Goal: Task Accomplishment & Management: Manage account settings

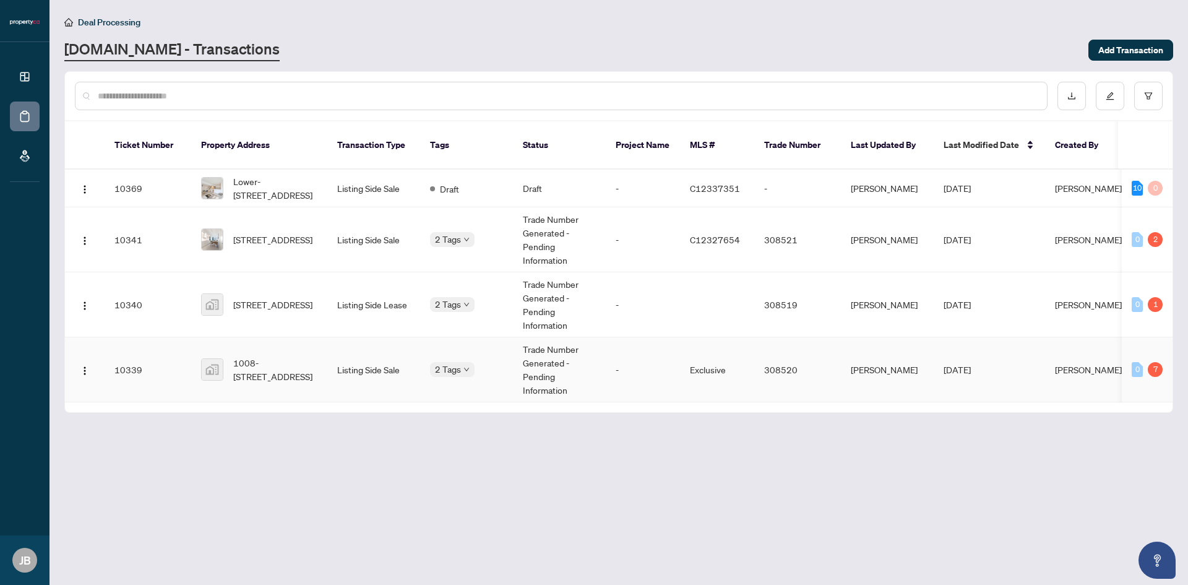
click at [358, 340] on td "Listing Side Sale" at bounding box center [373, 369] width 93 height 65
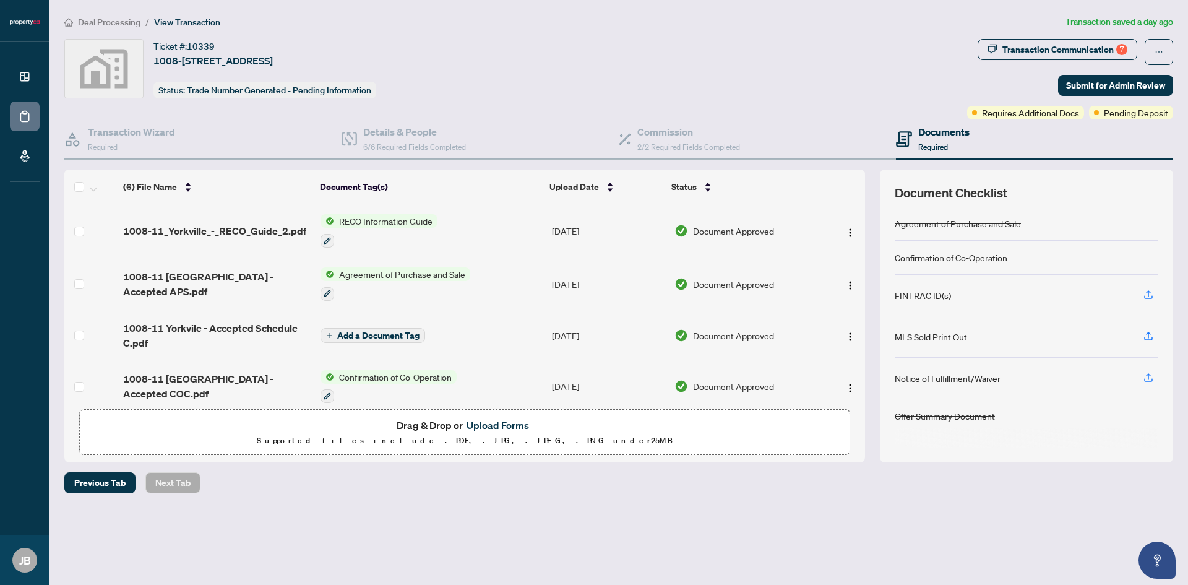
click at [489, 424] on button "Upload Forms" at bounding box center [498, 425] width 70 height 16
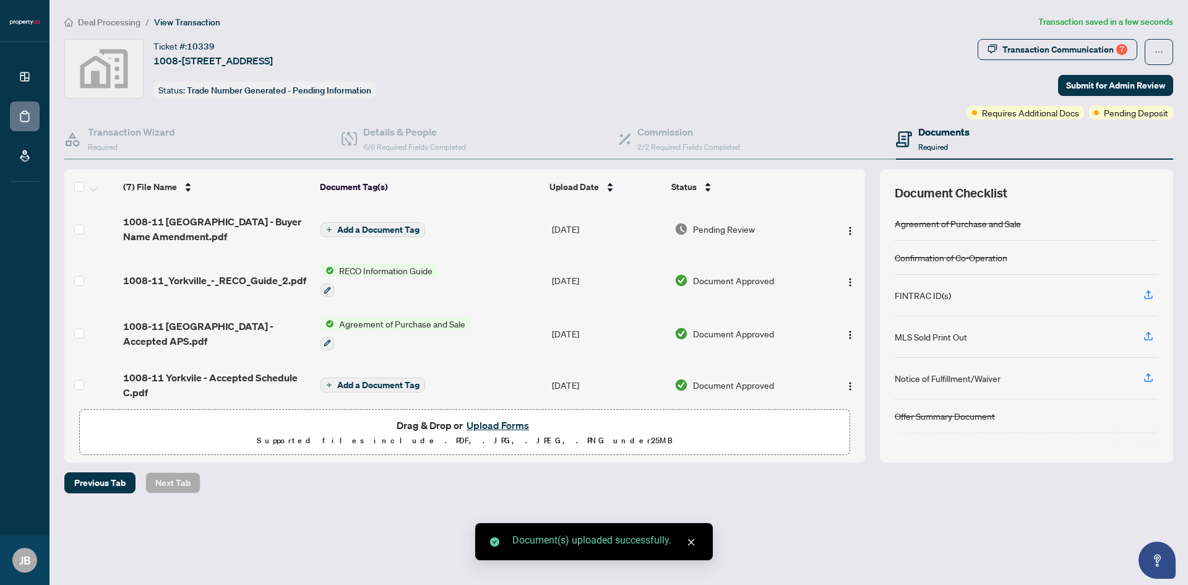
click at [370, 230] on span "Add a Document Tag" at bounding box center [378, 229] width 82 height 9
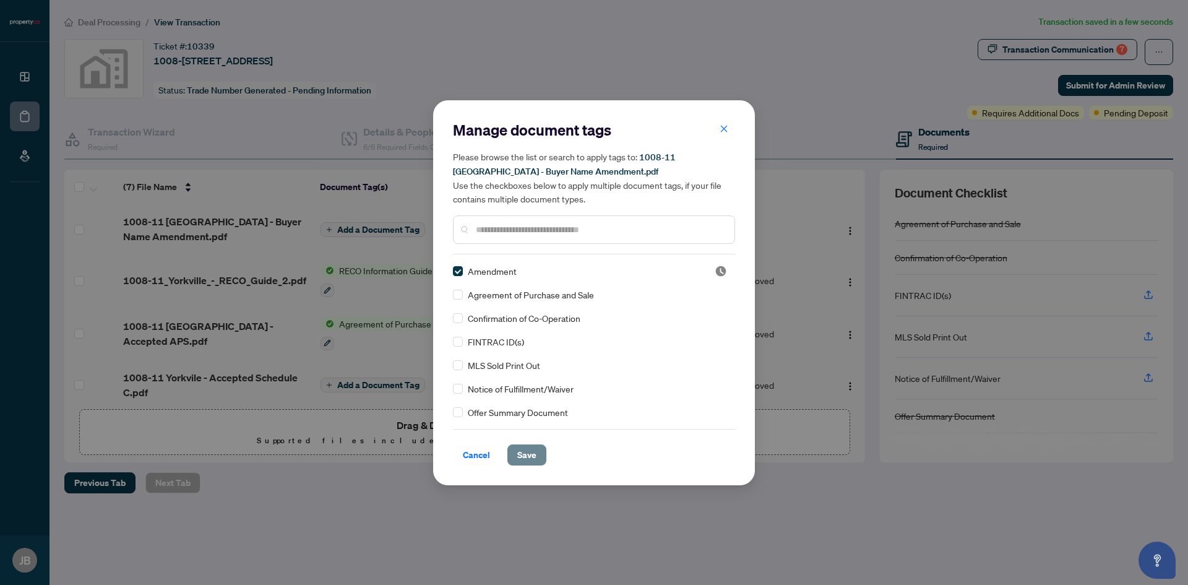
click at [533, 453] on span "Save" at bounding box center [526, 455] width 19 height 20
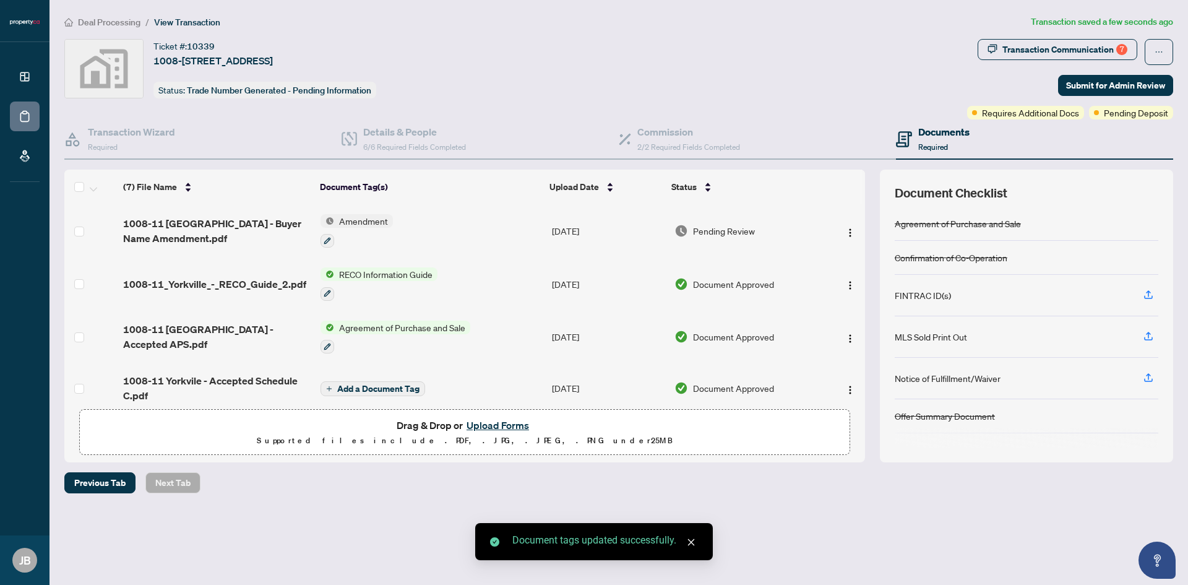
click at [377, 384] on span "Add a Document Tag" at bounding box center [378, 388] width 82 height 9
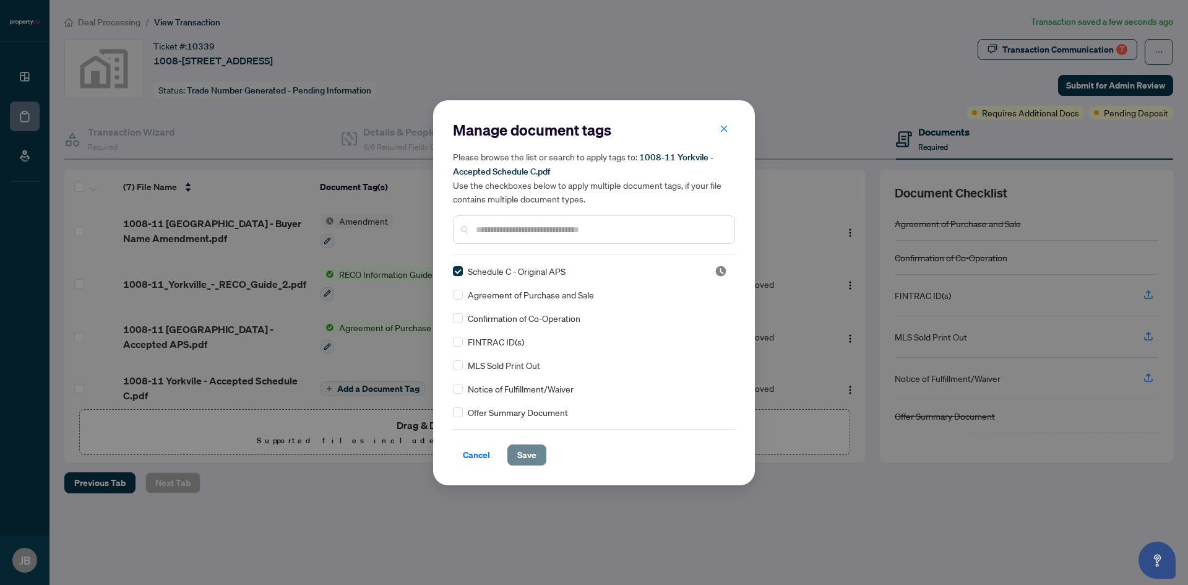
click at [536, 456] on button "Save" at bounding box center [526, 454] width 39 height 21
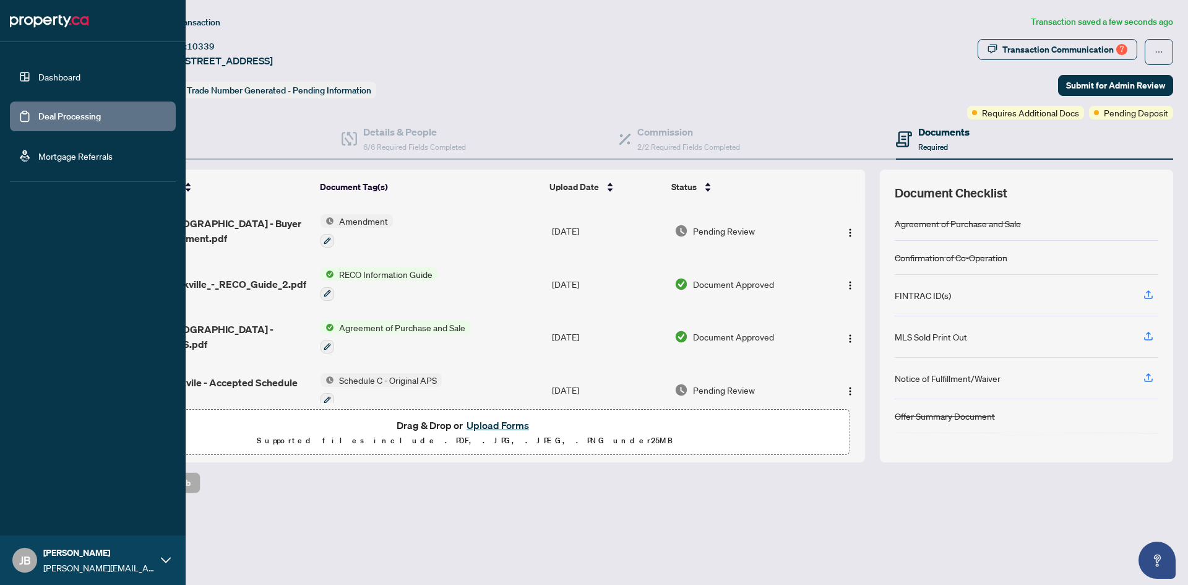
click at [66, 79] on link "Dashboard" at bounding box center [59, 76] width 42 height 11
